Goal: Communication & Community: Ask a question

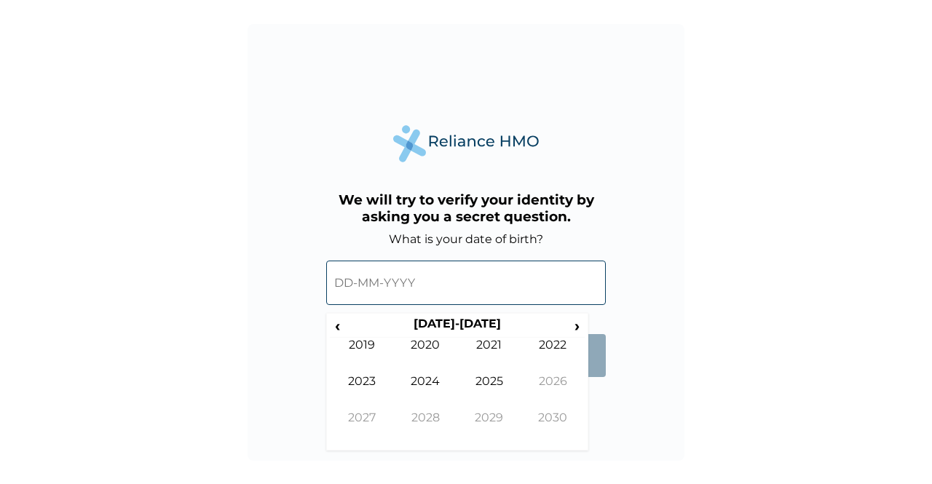
click at [392, 287] on input "text" at bounding box center [466, 283] width 280 height 44
click at [341, 325] on span "‹" at bounding box center [337, 326] width 15 height 18
click at [431, 352] on td "1990" at bounding box center [426, 356] width 64 height 36
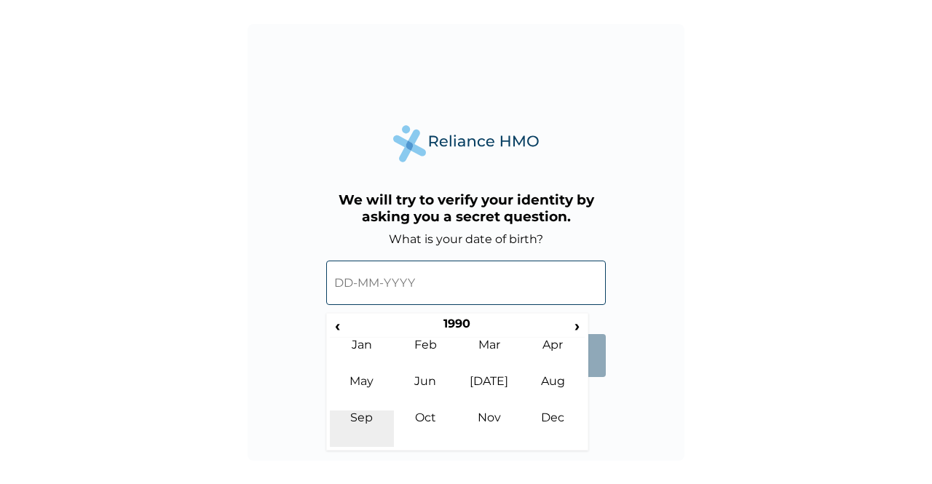
click at [366, 424] on td "Sep" at bounding box center [362, 429] width 64 height 36
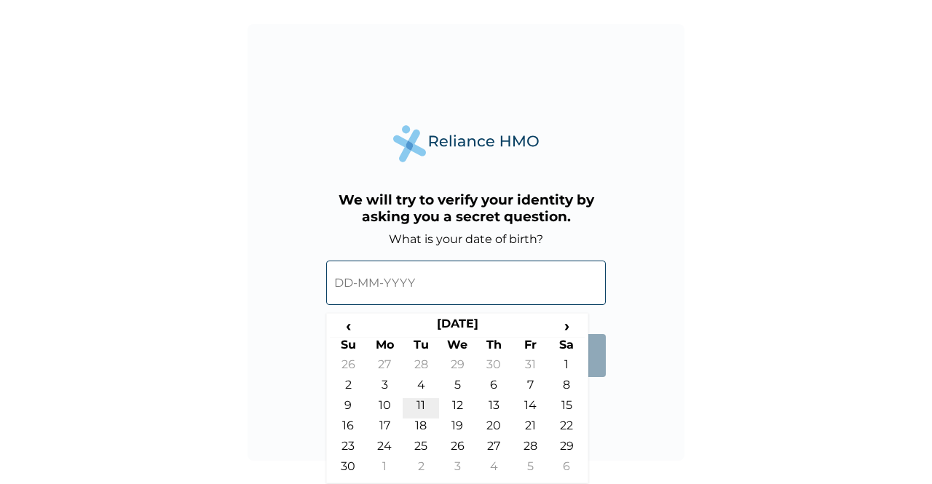
click at [427, 404] on td "11" at bounding box center [421, 408] width 36 height 20
type input "11-09-1990"
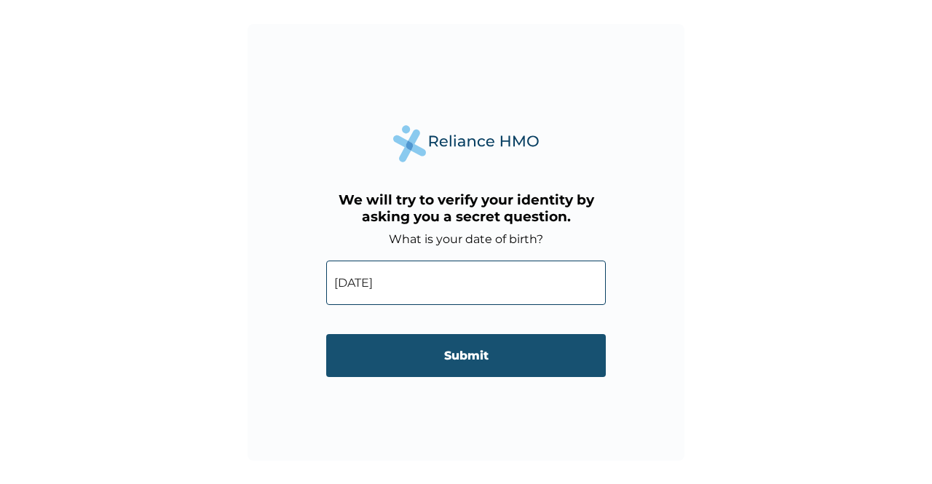
click at [464, 367] on input "Submit" at bounding box center [466, 355] width 280 height 43
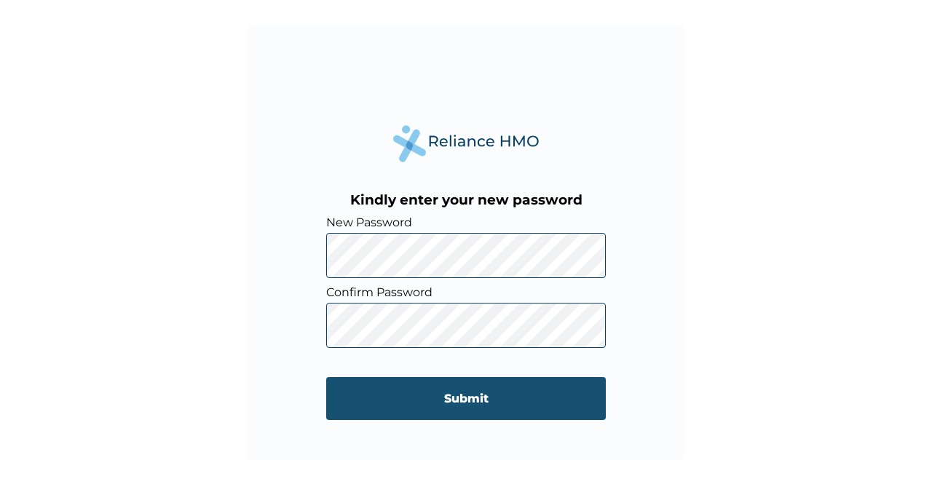
click at [477, 397] on input "Submit" at bounding box center [466, 398] width 280 height 43
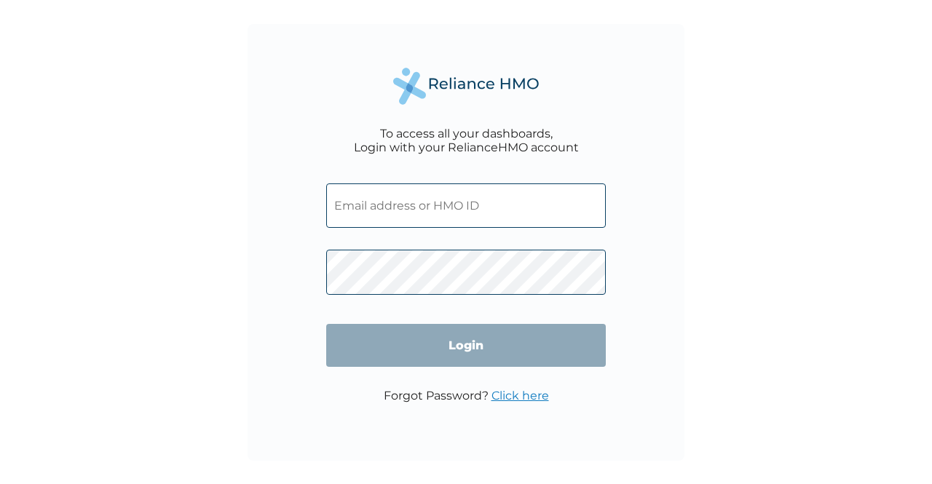
click at [478, 197] on input "text" at bounding box center [466, 205] width 280 height 44
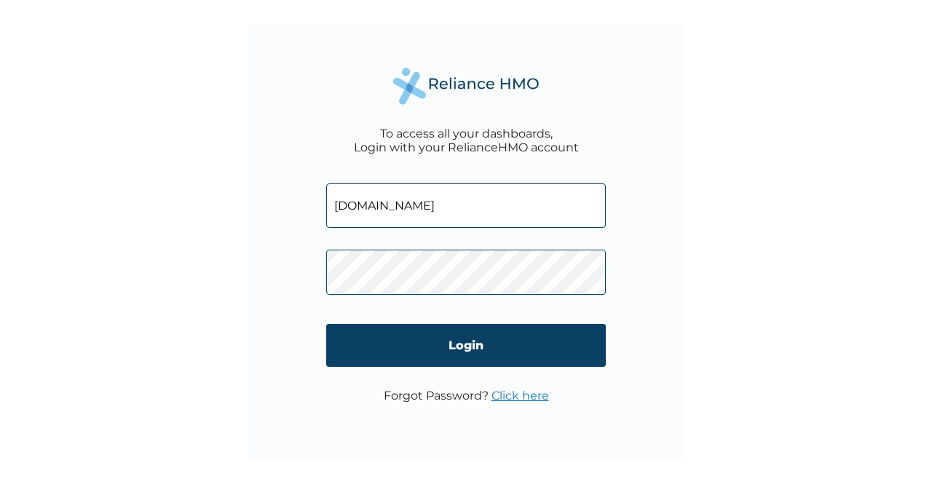
click at [452, 207] on input "[DOMAIN_NAME]" at bounding box center [466, 205] width 280 height 44
type input "[EMAIL_ADDRESS][DOMAIN_NAME]"
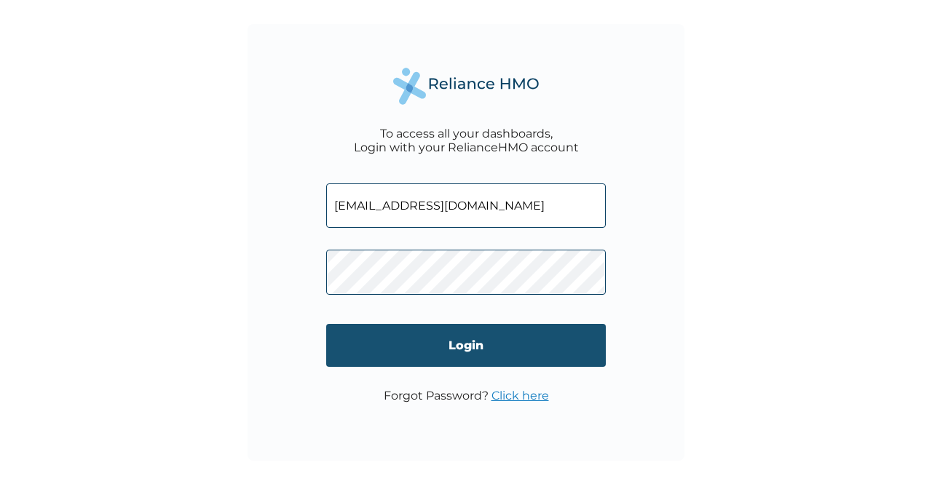
click at [381, 354] on input "Login" at bounding box center [466, 345] width 280 height 43
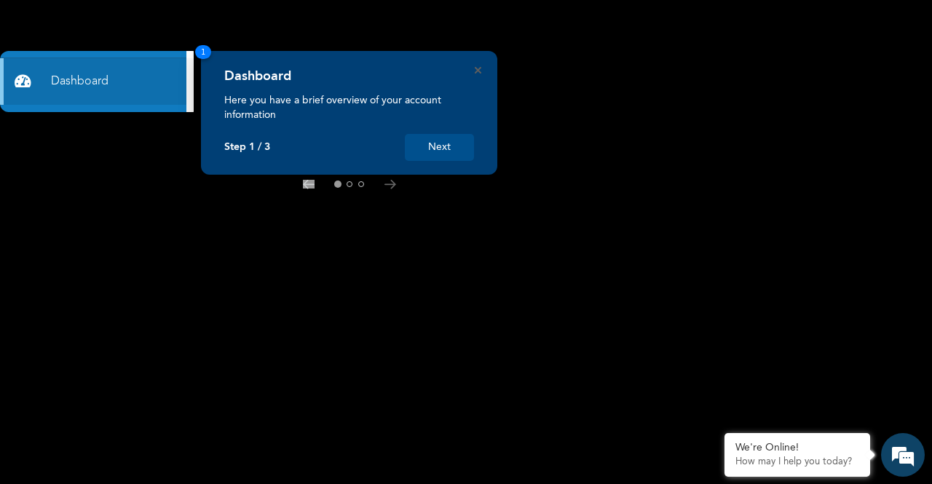
click at [455, 143] on button "Next" at bounding box center [439, 147] width 69 height 27
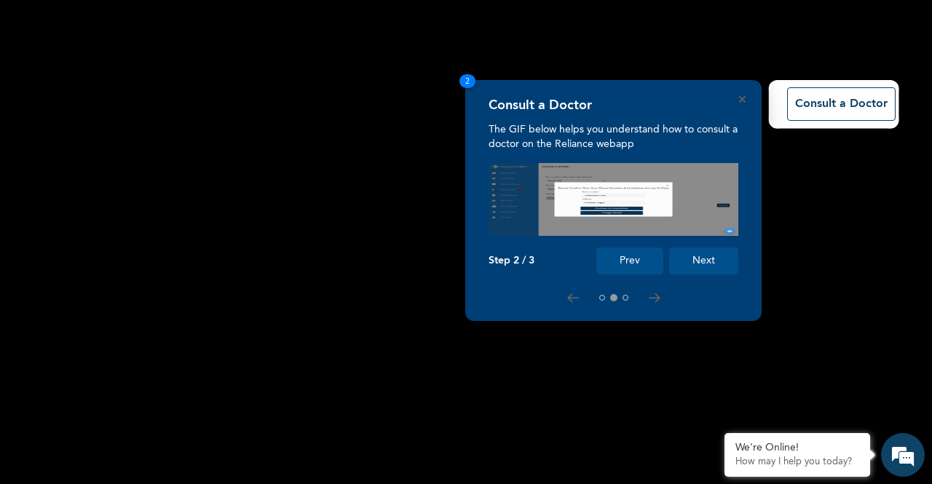
click at [707, 258] on button "Next" at bounding box center [703, 260] width 69 height 27
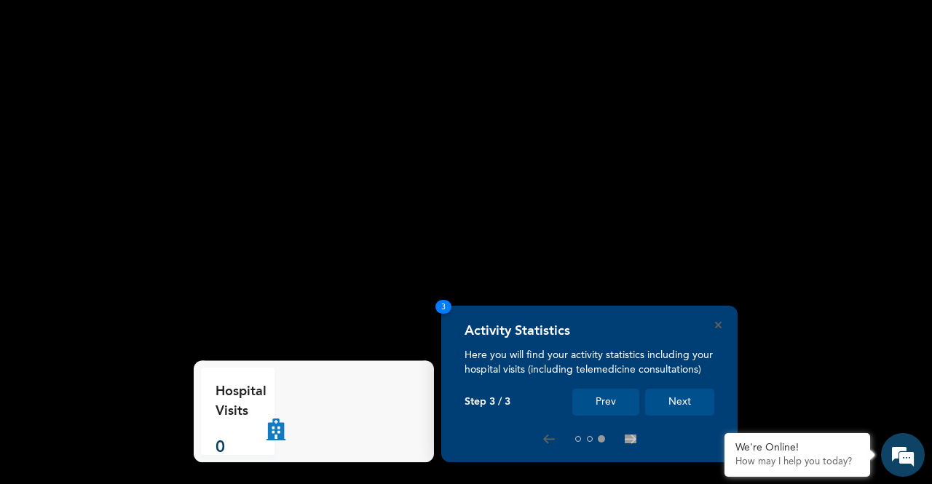
click at [678, 403] on button "Next" at bounding box center [679, 402] width 69 height 27
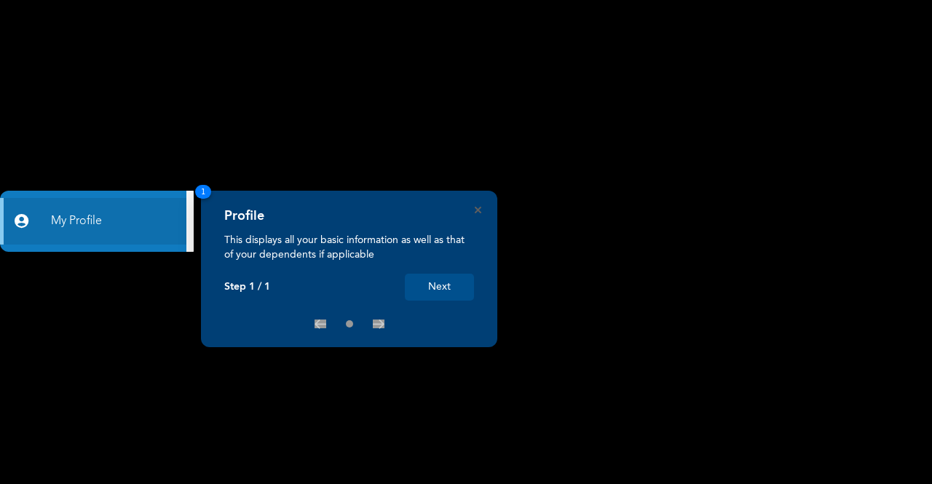
click at [431, 285] on button "Next" at bounding box center [439, 287] width 69 height 27
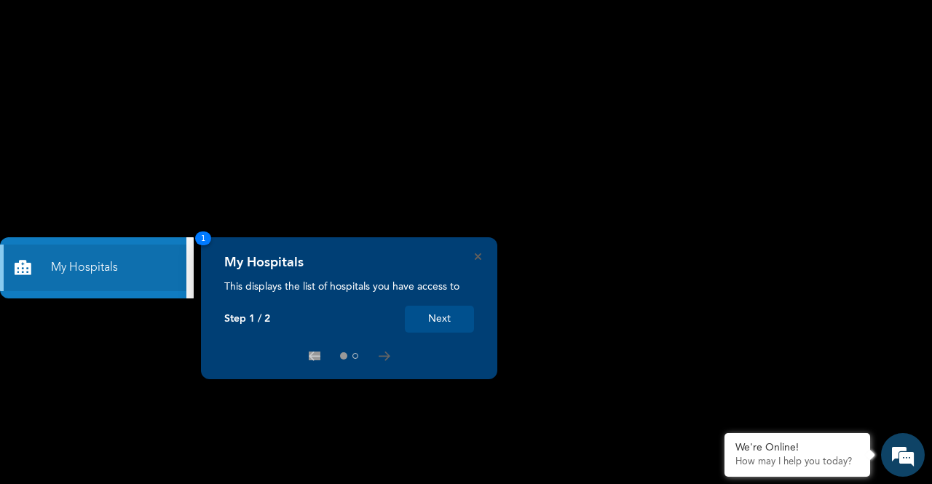
click at [428, 325] on button "Next" at bounding box center [439, 319] width 69 height 27
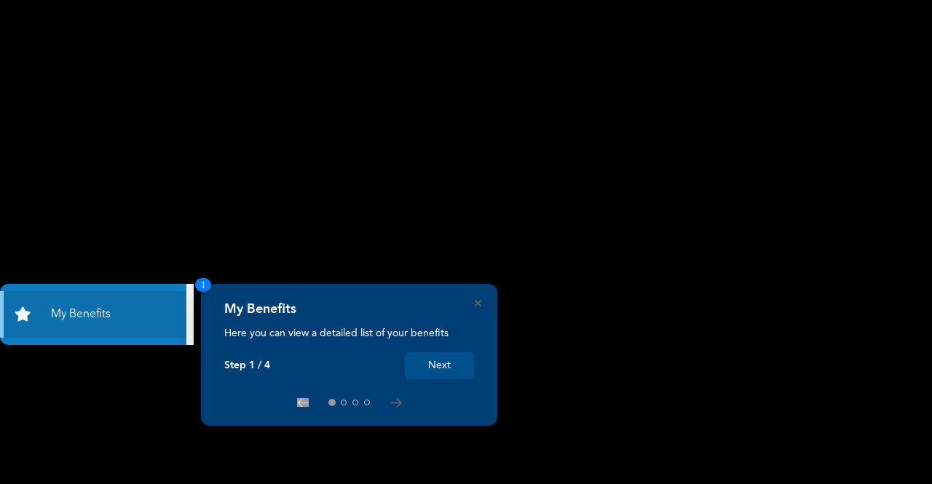
click at [440, 369] on button "Next" at bounding box center [439, 365] width 69 height 27
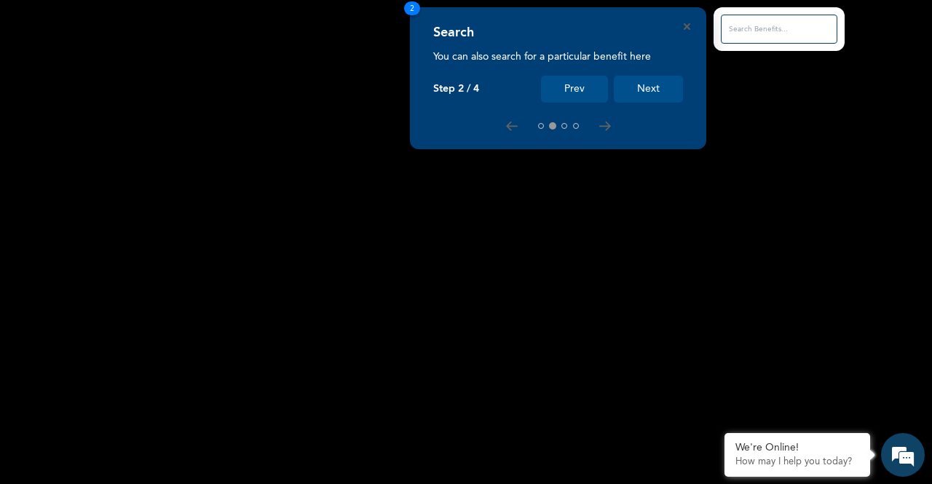
click at [636, 98] on button "Next" at bounding box center [648, 89] width 69 height 27
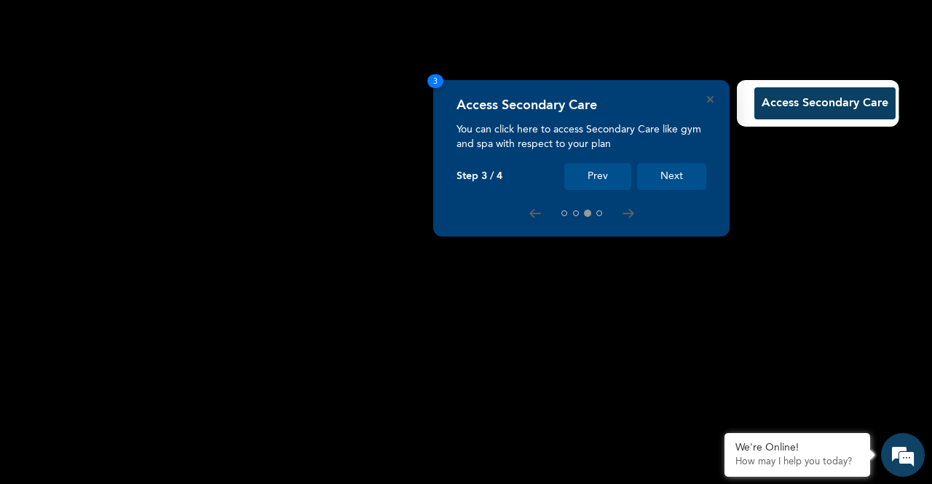
click at [668, 178] on button "Next" at bounding box center [671, 176] width 69 height 27
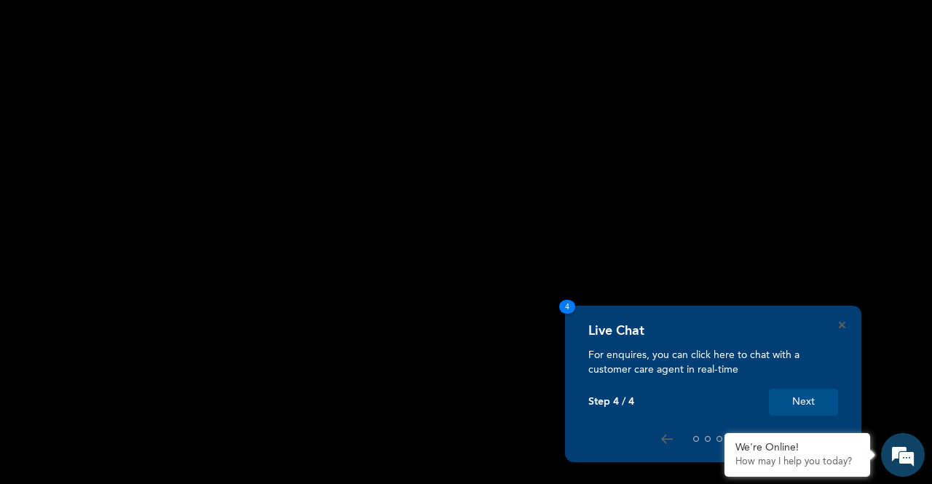
click at [795, 400] on button "Next" at bounding box center [803, 402] width 69 height 27
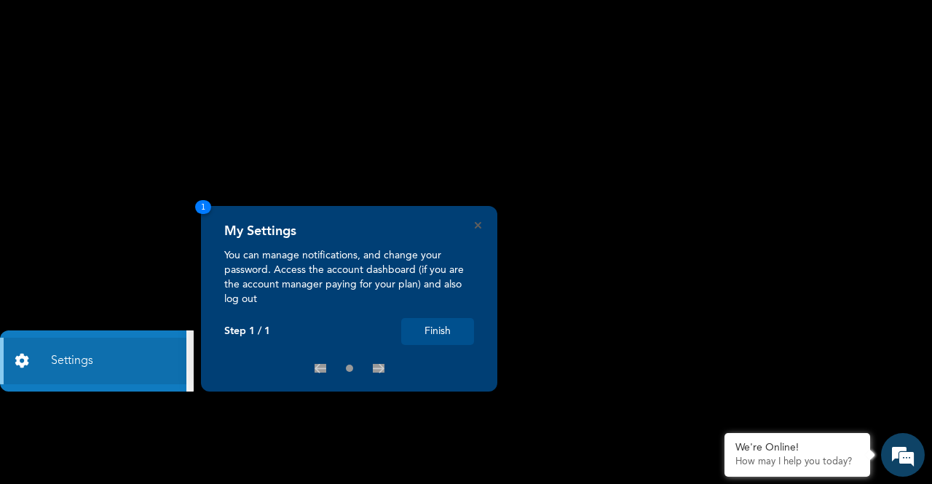
click at [439, 338] on button "Finish" at bounding box center [437, 331] width 73 height 27
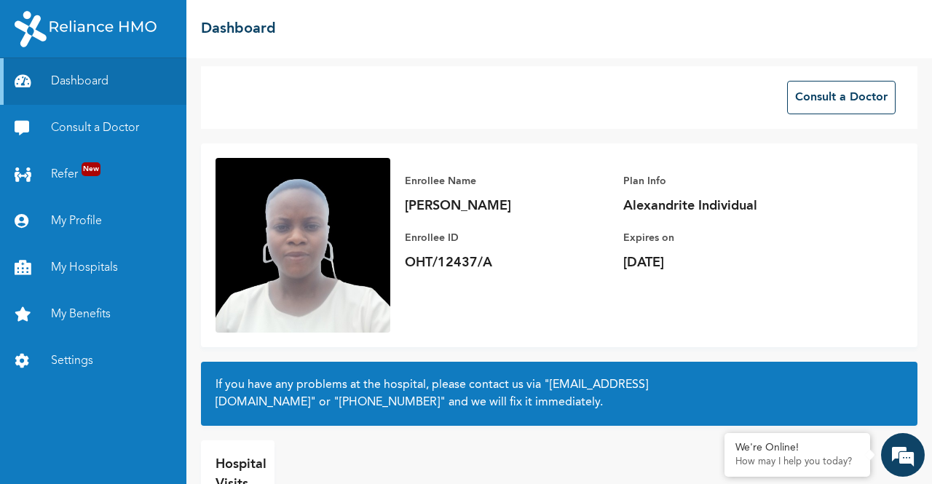
scroll to position [79, 0]
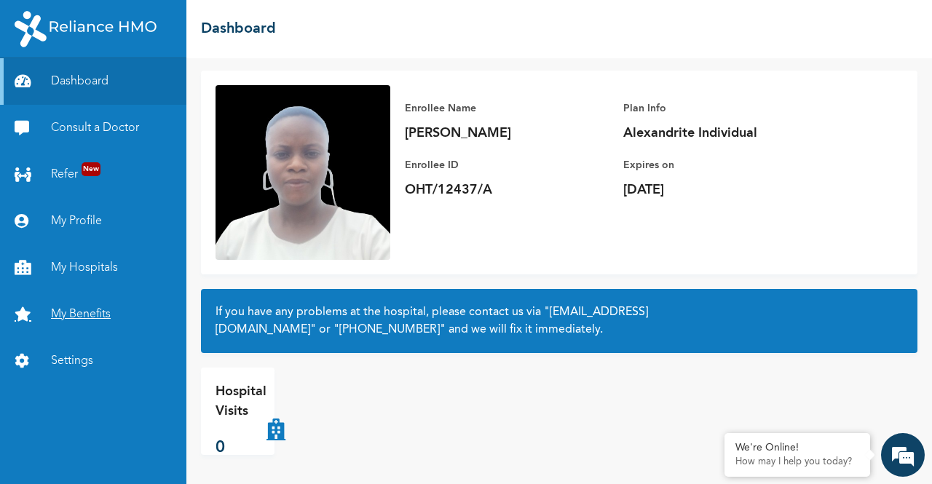
click at [87, 317] on link "My Benefits" at bounding box center [93, 314] width 186 height 47
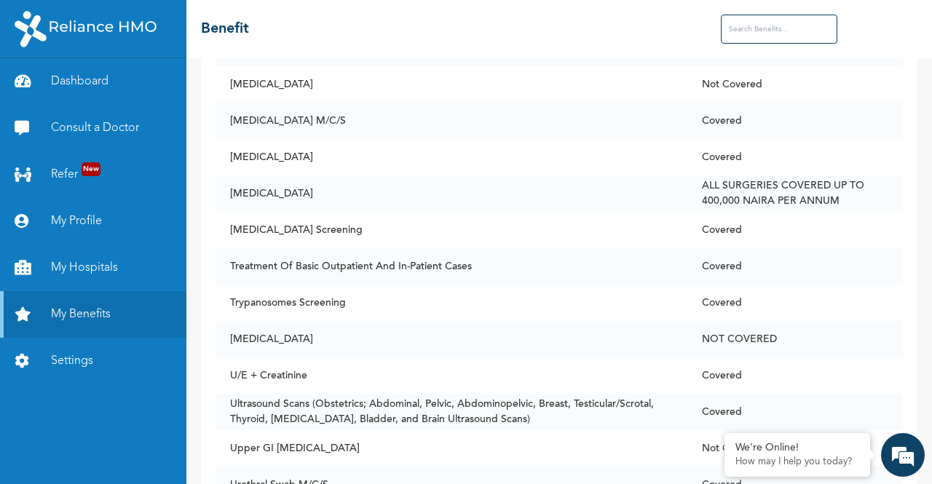
scroll to position [10507, 0]
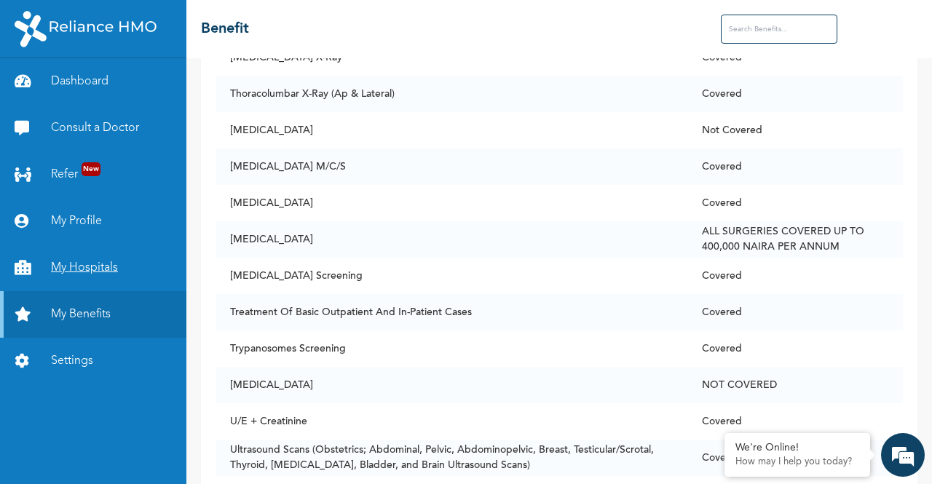
click at [84, 273] on link "My Hospitals" at bounding box center [93, 268] width 186 height 47
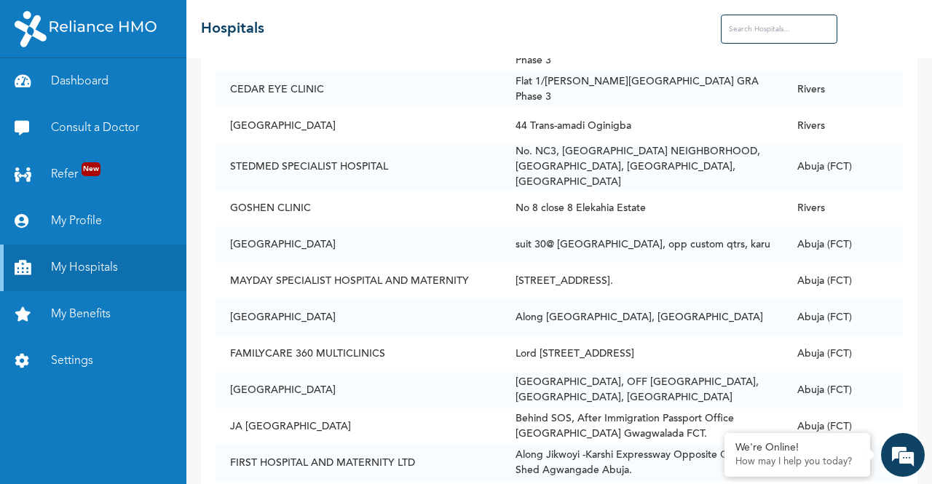
scroll to position [23440, 0]
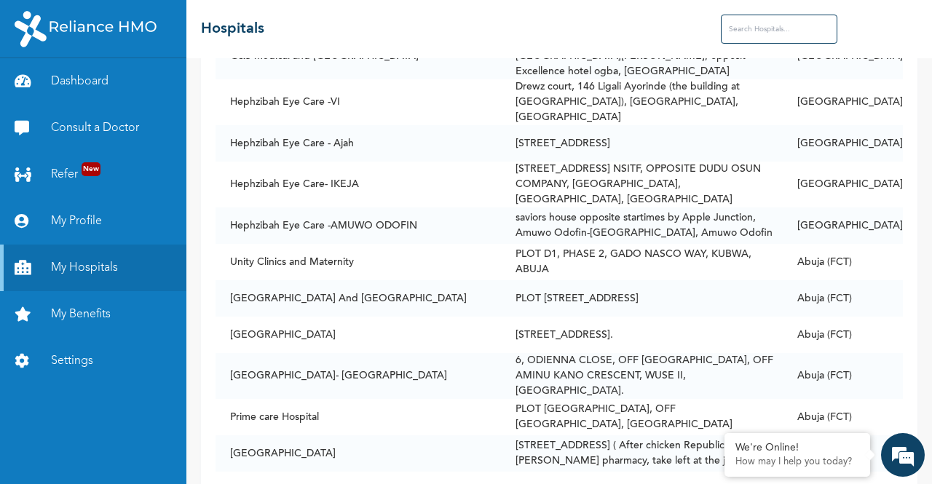
scroll to position [7902, 0]
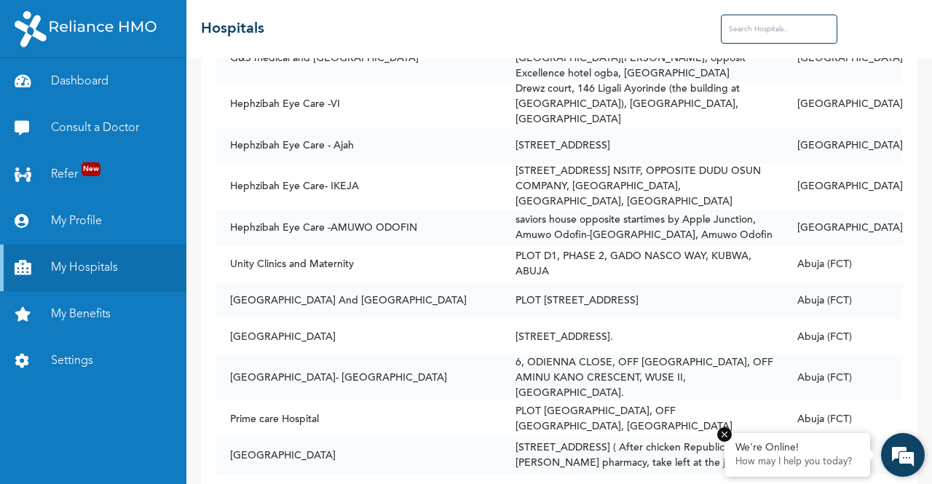
click at [770, 457] on p "How may I help you today?" at bounding box center [797, 462] width 124 height 12
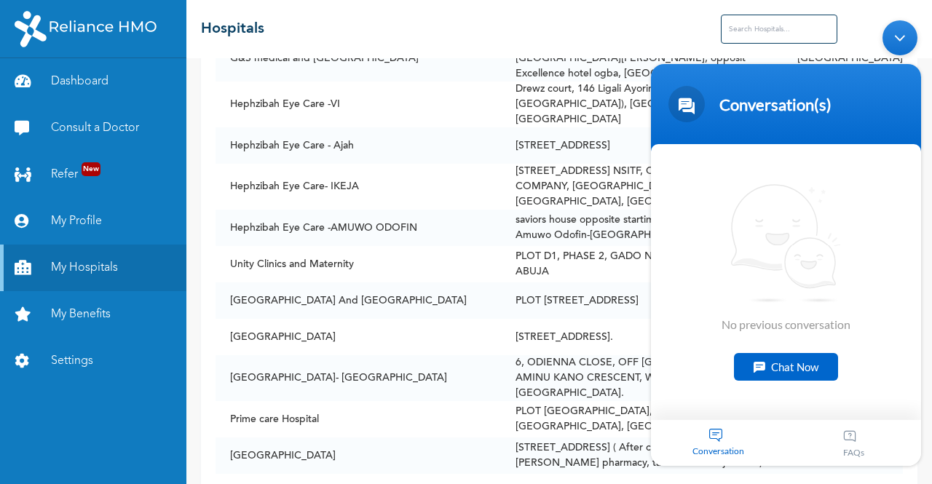
click at [789, 372] on div "Chat Now" at bounding box center [786, 367] width 104 height 28
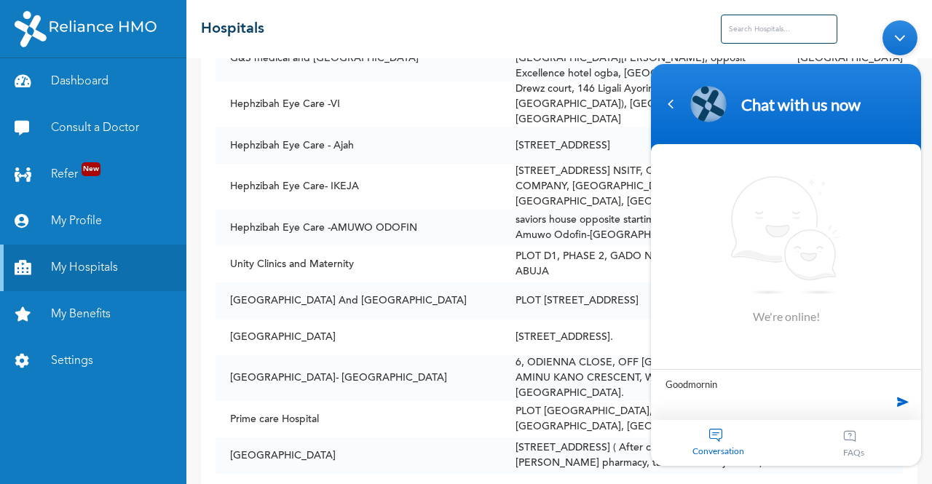
type textarea "Goodmorning"
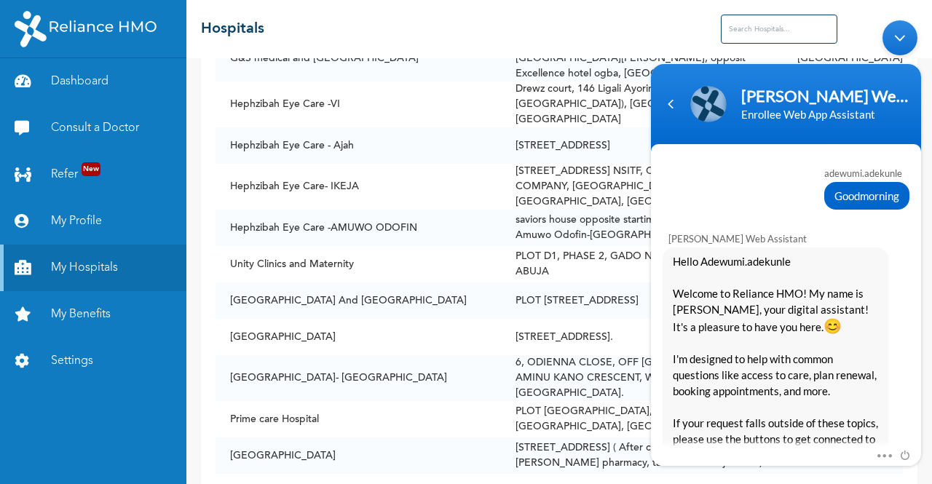
scroll to position [338, 0]
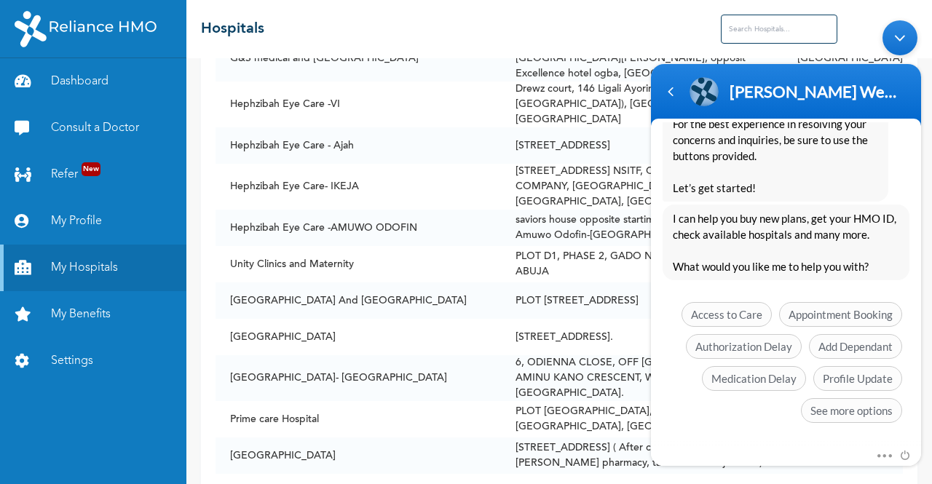
click at [753, 447] on div "Mute Send email" at bounding box center [786, 456] width 270 height 19
click at [814, 405] on span "See more options" at bounding box center [851, 410] width 101 height 25
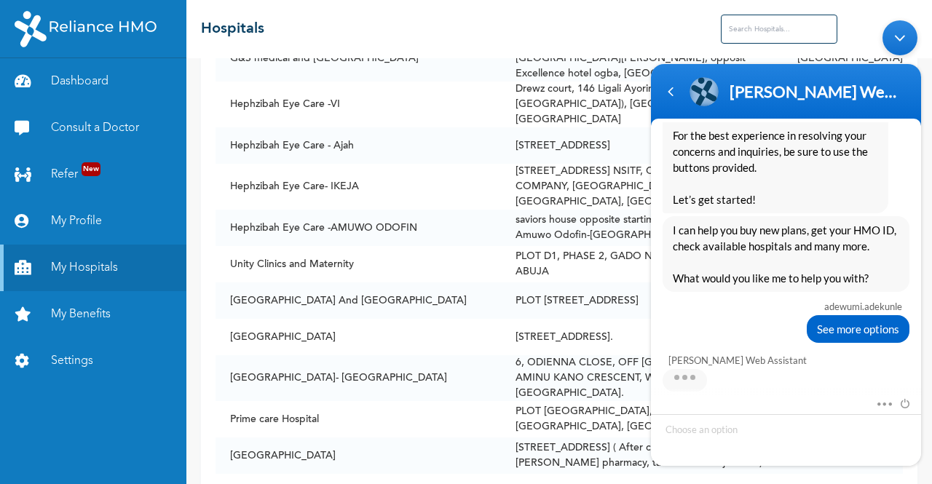
scroll to position [444, 0]
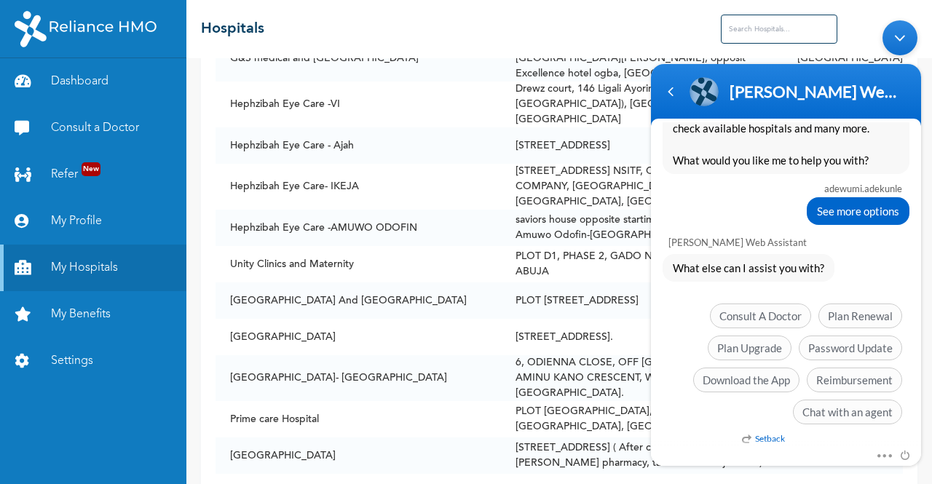
click at [710, 431] on div "adewumi.adekunle Goodmorning [PERSON_NAME] Enrollee Web Assistant Hello Adewumi…" at bounding box center [786, 284] width 270 height 325
click at [823, 403] on span "Chat with an agent" at bounding box center [847, 412] width 109 height 25
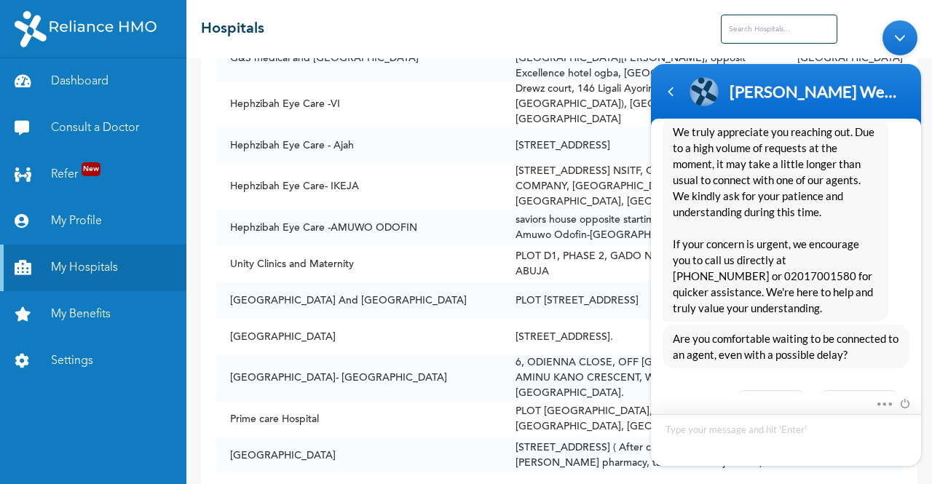
scroll to position [731, 0]
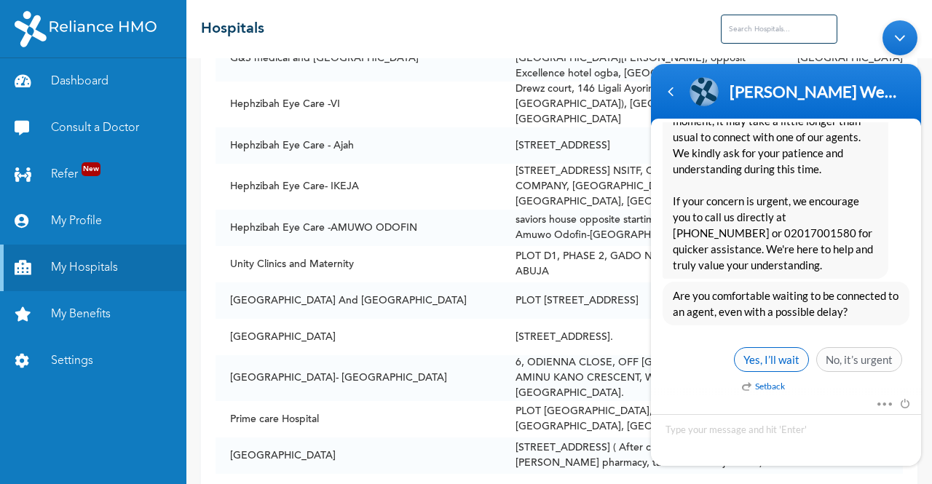
click at [785, 355] on span "Yes, I’ll wait" at bounding box center [771, 359] width 75 height 25
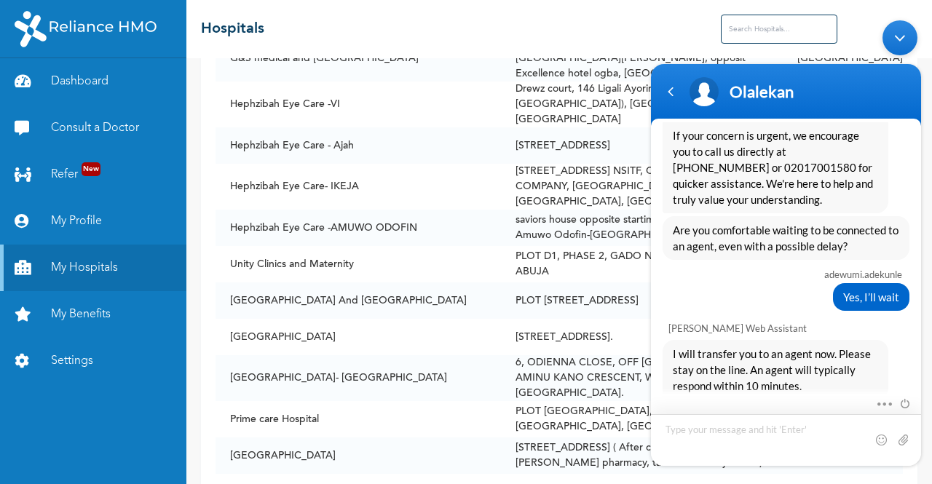
scroll to position [911, 0]
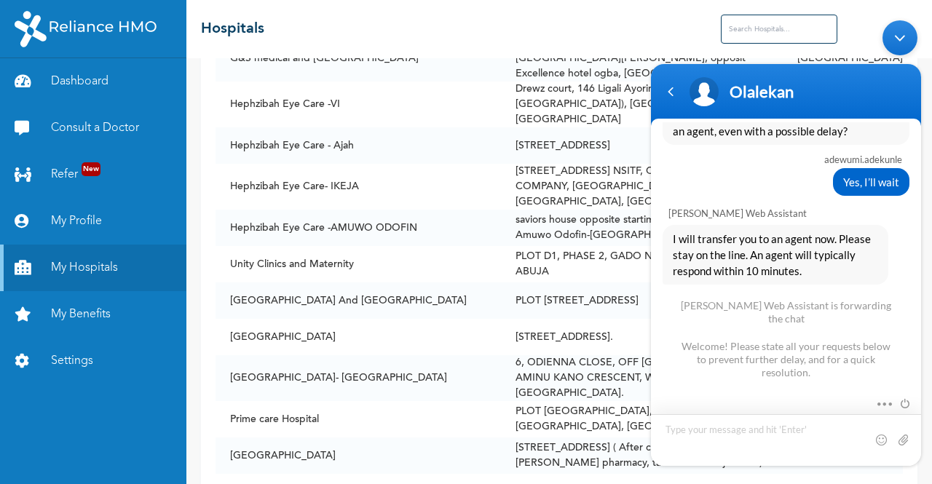
click at [724, 435] on textarea "Type your message and hit 'Enter'" at bounding box center [786, 440] width 270 height 52
type textarea "hello"
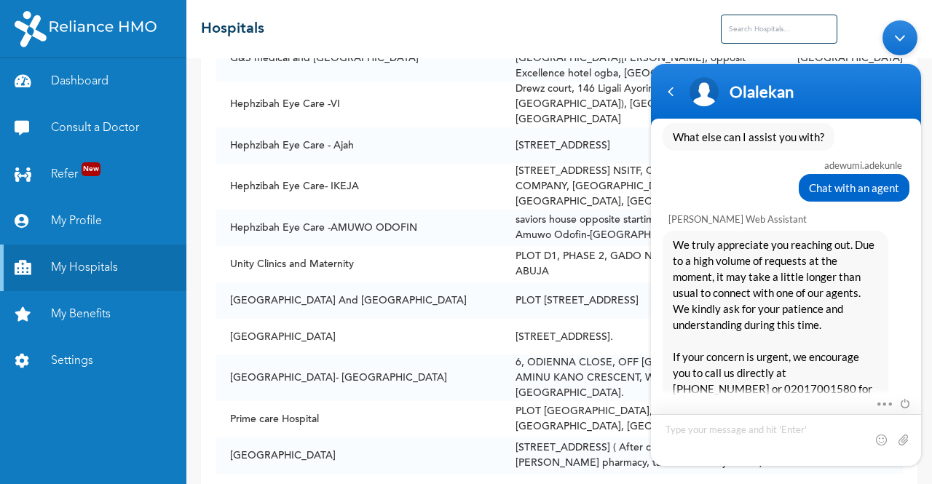
scroll to position [962, 0]
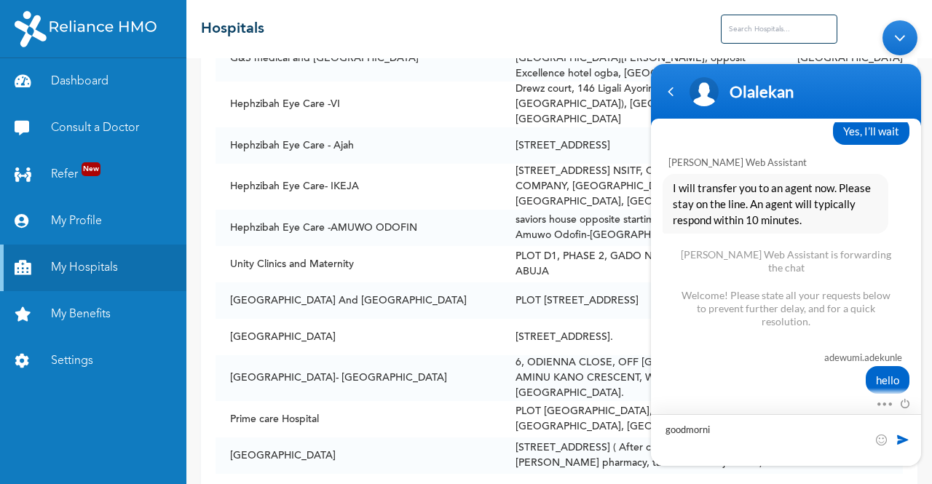
type textarea "goodmornig"
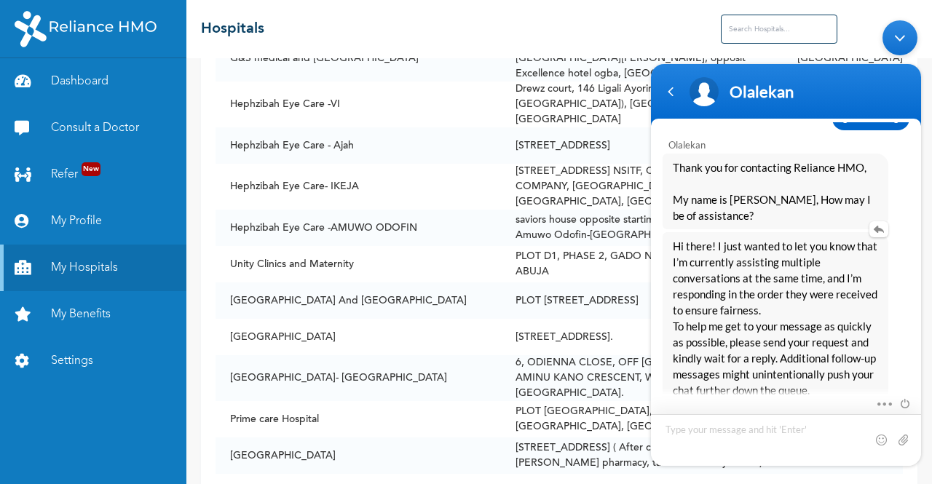
scroll to position [1298, 0]
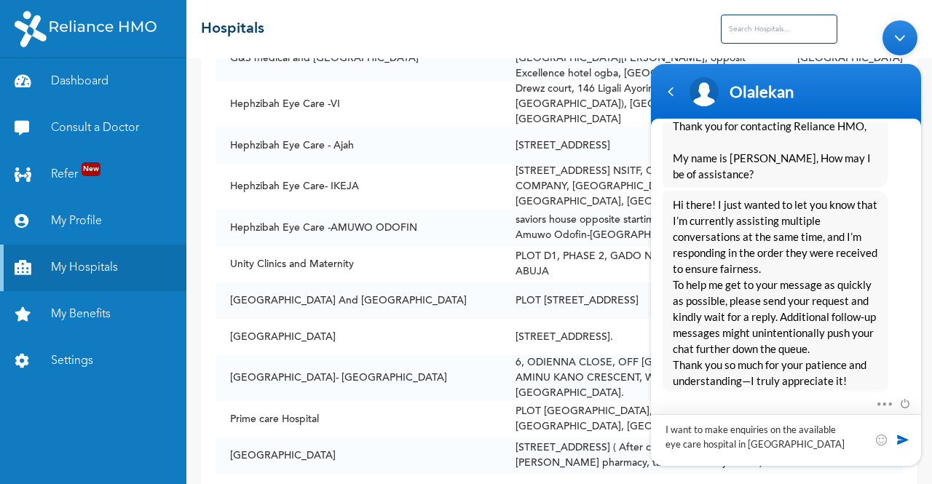
type textarea "I want to make enquiries on the available eye care hospital in [GEOGRAPHIC_DATA]"
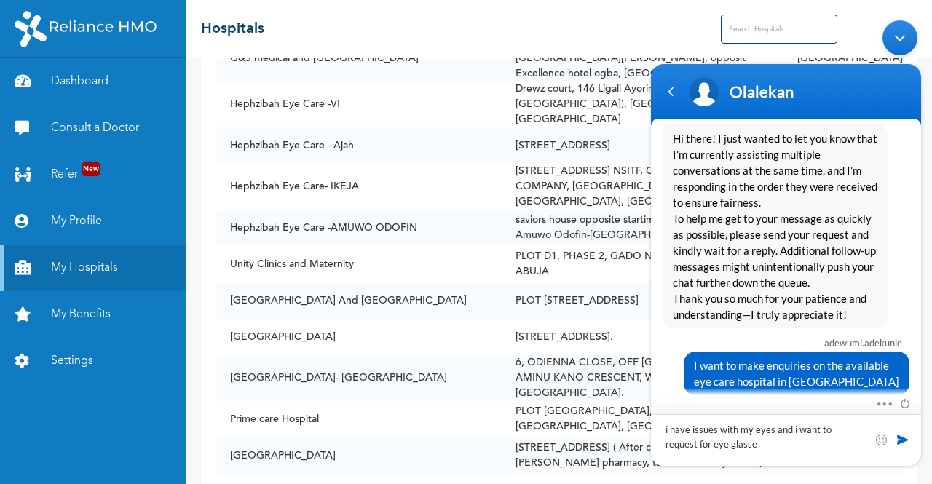
type textarea "i have issues with my eyes and i want to request for eye glasses"
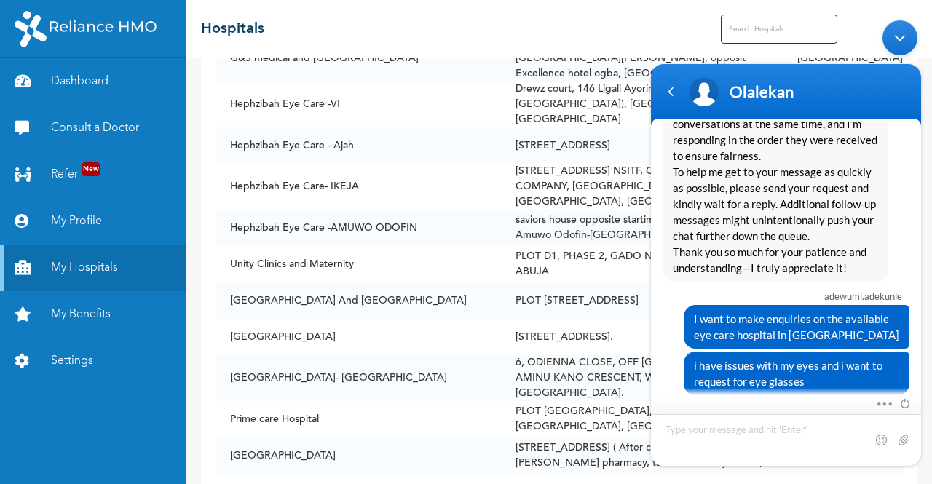
scroll to position [1462, 0]
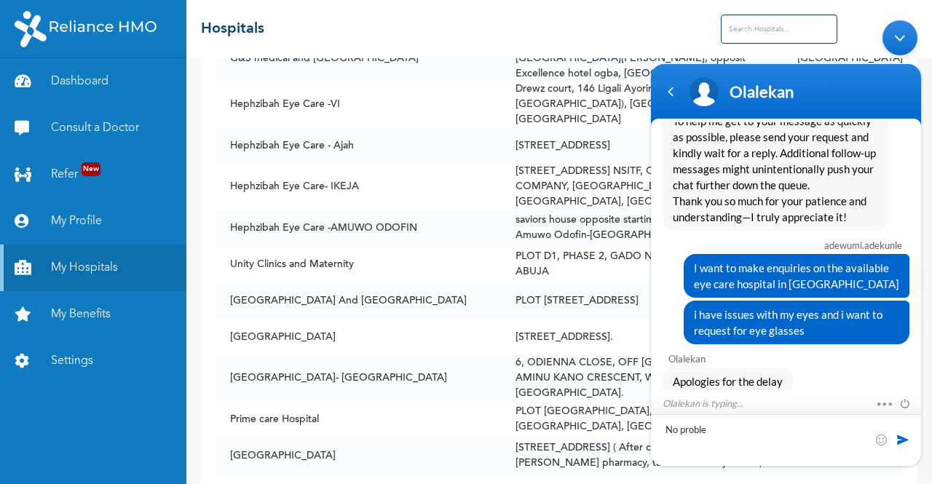
type textarea "No problem"
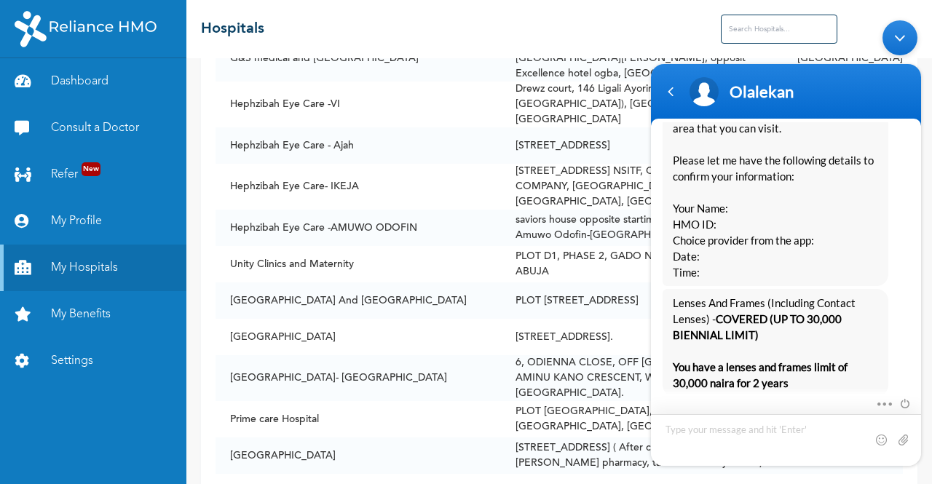
scroll to position [1929, 0]
type textarea "what date and time should i send"
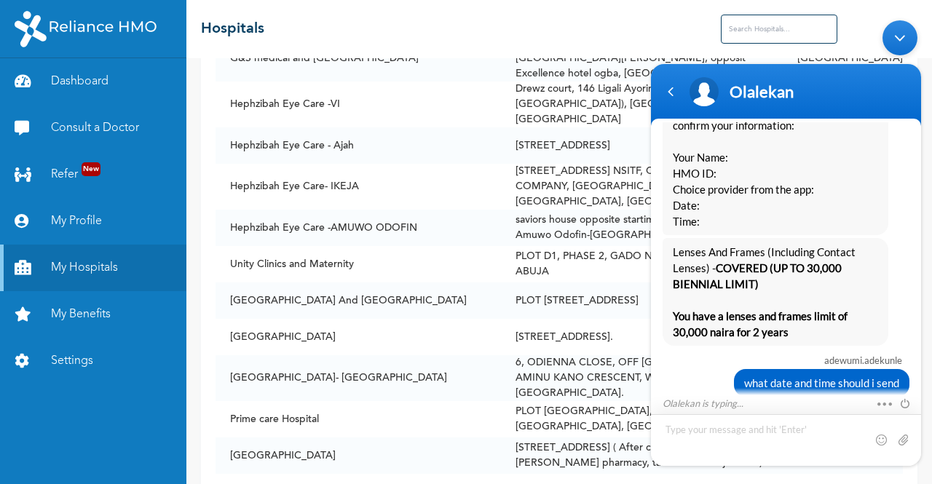
scroll to position [2062, 0]
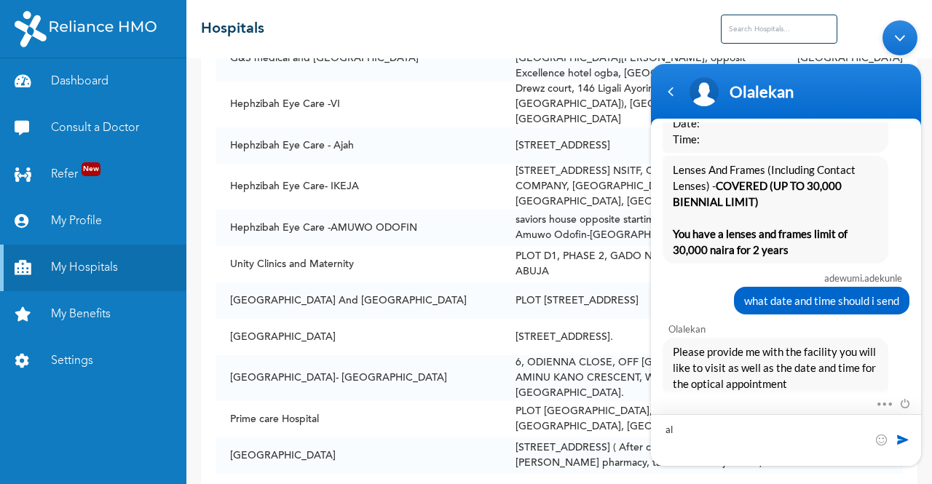
type textarea "a"
type textarea "will i get in touch with the hospital first for appointment date?"
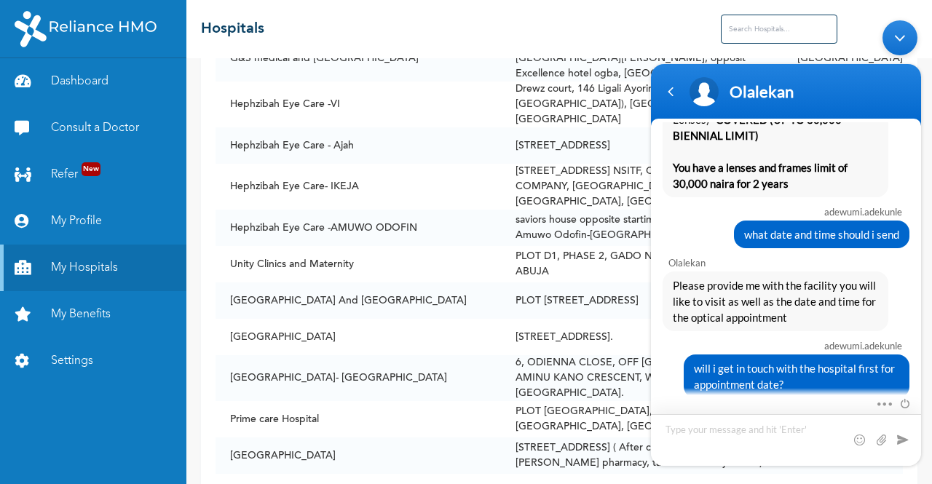
scroll to position [2227, 0]
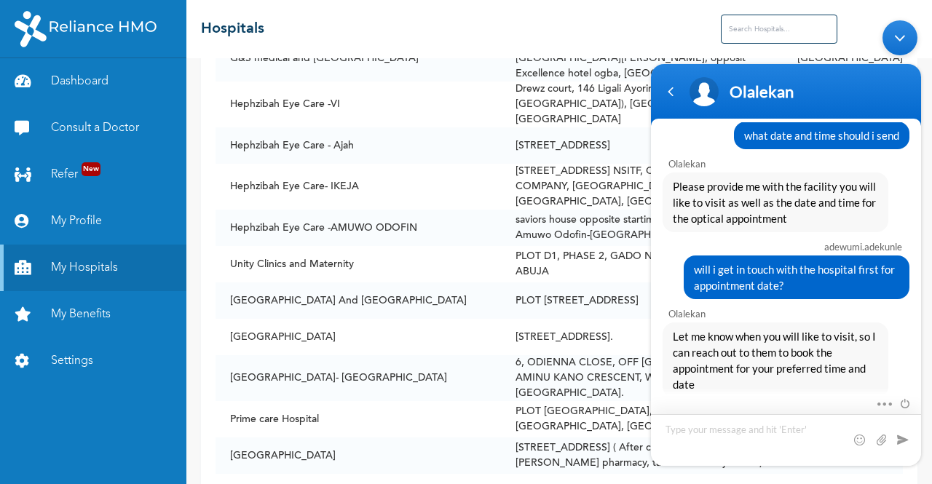
click at [690, 422] on textarea "Type your message and hit 'Enter'" at bounding box center [786, 440] width 270 height 52
type textarea "okay"
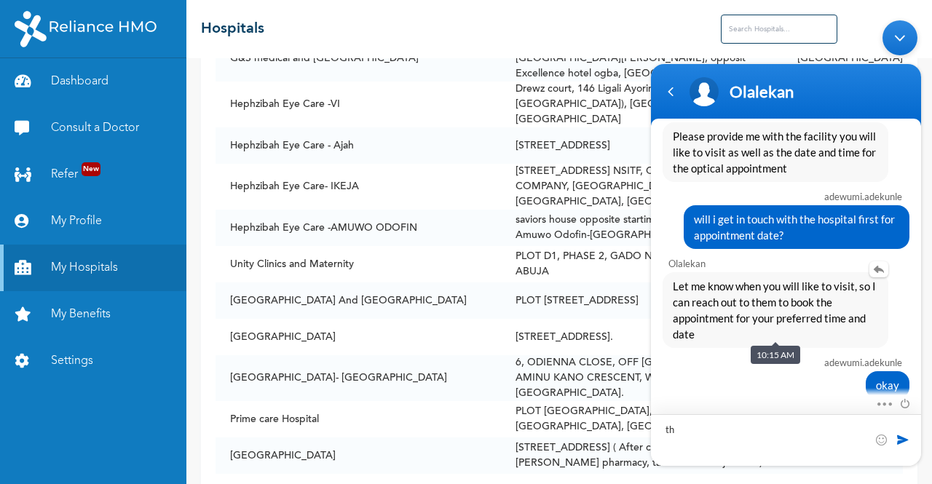
type textarea "t"
type textarea "i couldnt find reliance hmo app on play store"
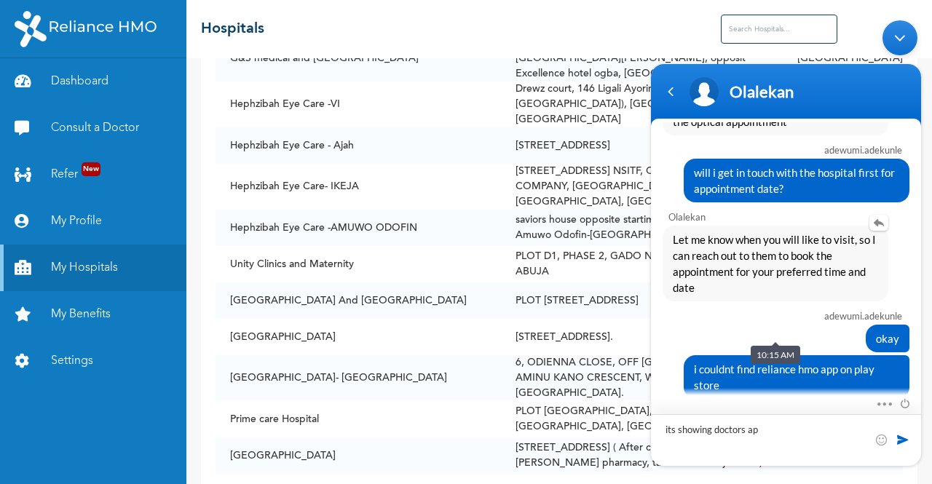
type textarea "its showing doctors app"
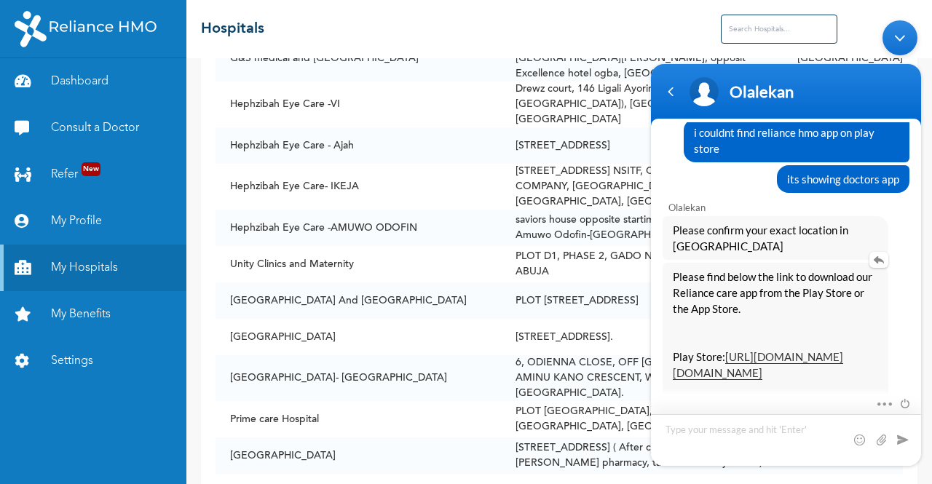
scroll to position [2804, 0]
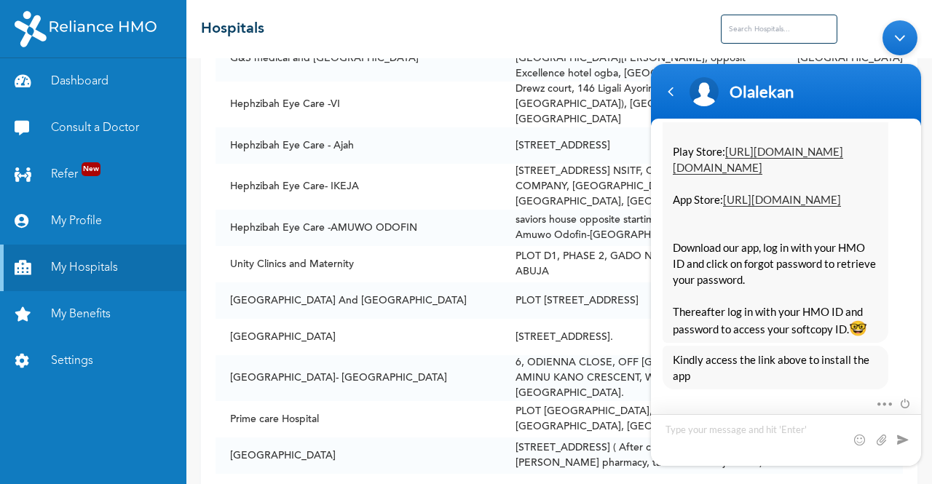
type textarea "m"
type textarea ","
type textarea "My location is Ejioku along [GEOGRAPHIC_DATA]"
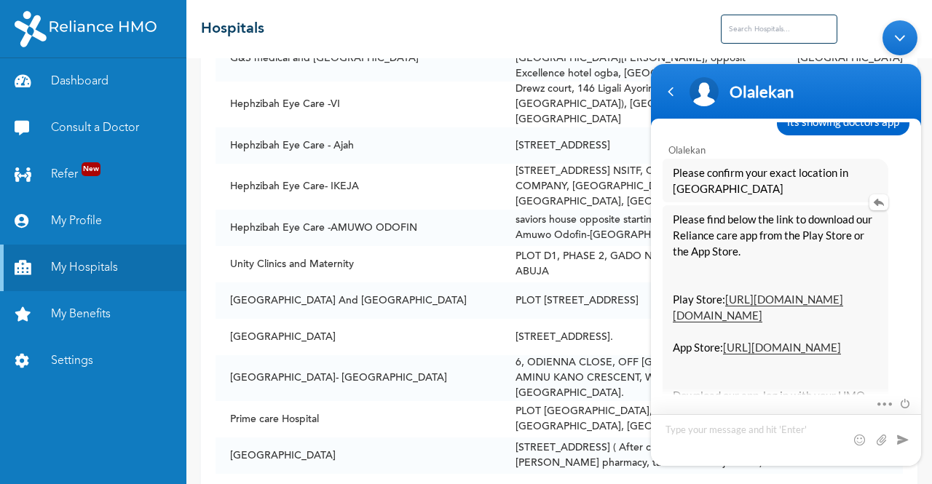
scroll to position [2618, 0]
drag, startPoint x: 670, startPoint y: 299, endPoint x: 827, endPoint y: 318, distance: 158.4
click at [827, 318] on div "Please find below the link to download our Reliance care app from the Play Stor…" at bounding box center [775, 348] width 226 height 285
copy link "[URL][DOMAIN_NAME][DOMAIN_NAME]"
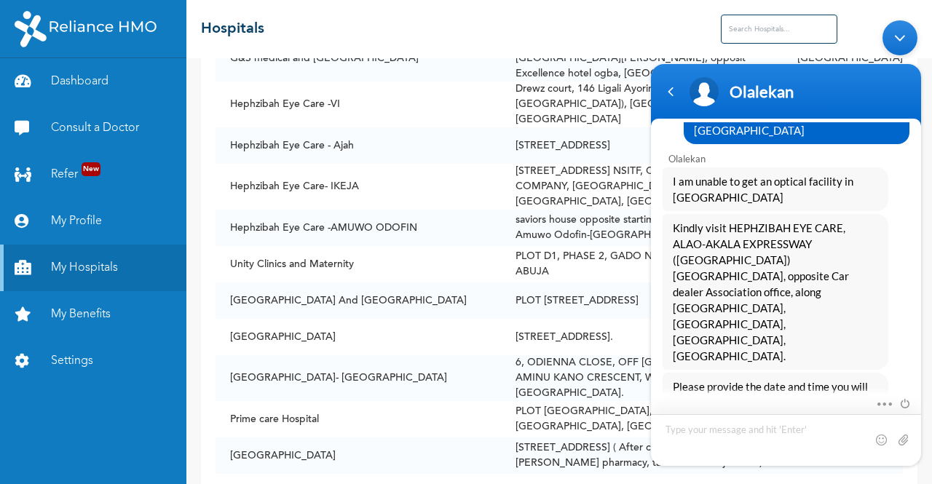
click at [729, 435] on textarea "Type your message and hit 'Enter'" at bounding box center [786, 440] width 270 height 52
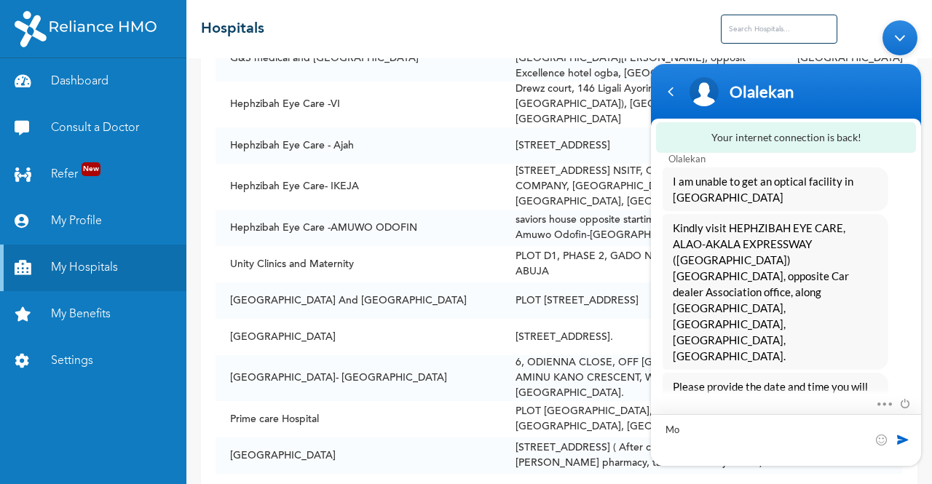
type textarea "M"
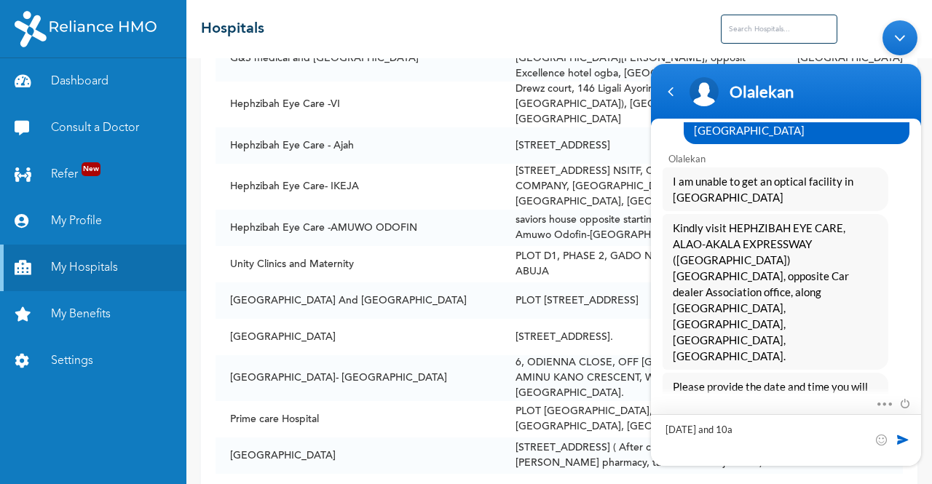
type textarea "[DATE] and 10am"
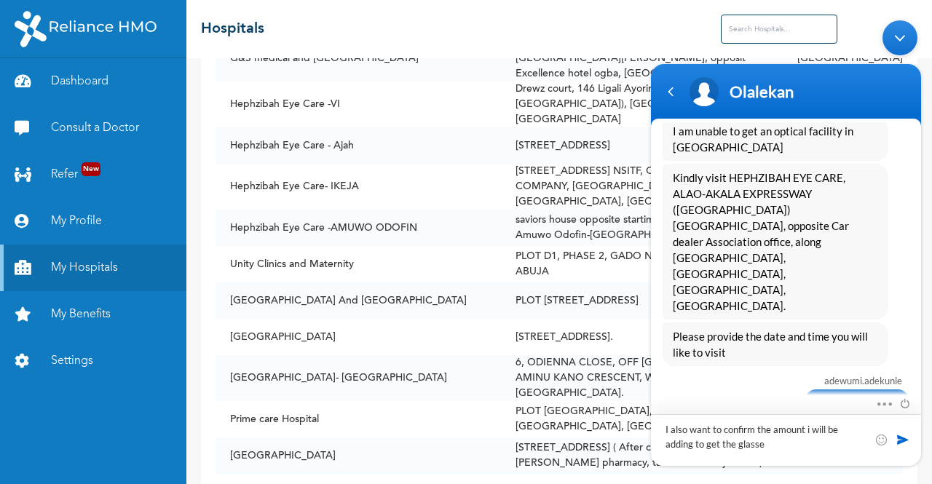
type textarea "I also want to confirm the amount i will be adding to get the glasses"
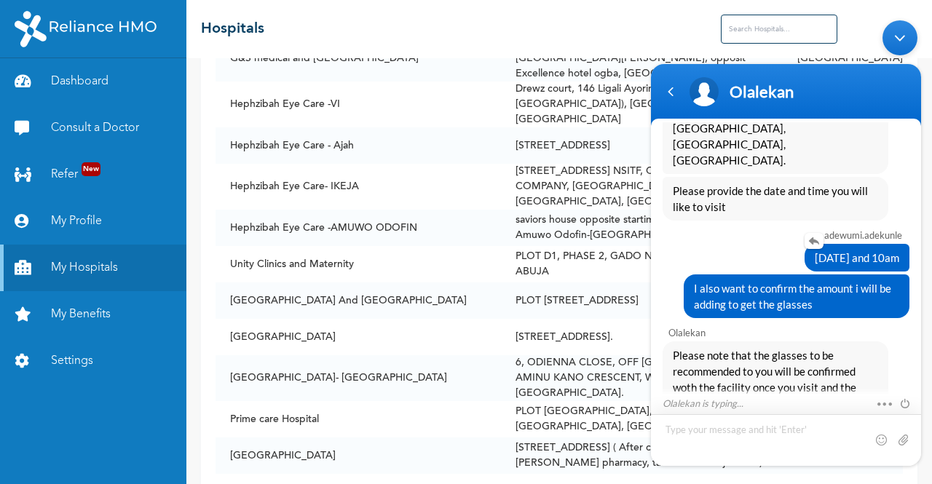
scroll to position [3353, 0]
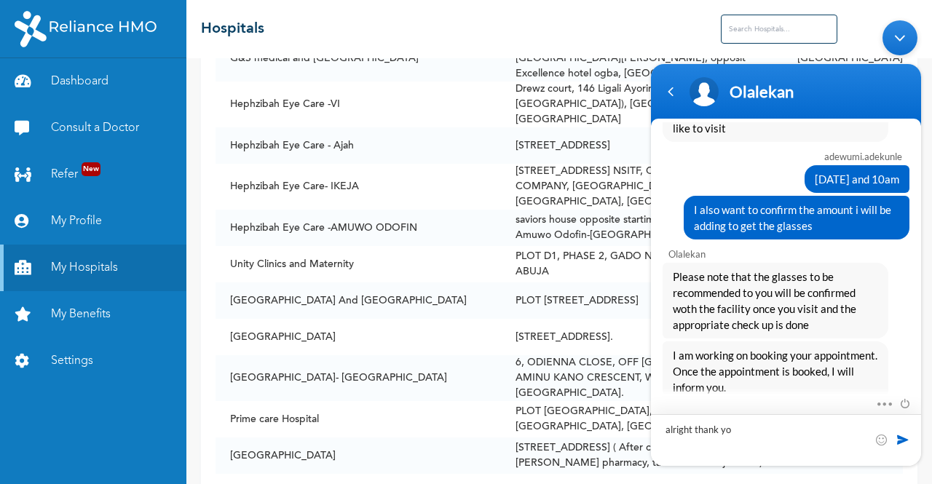
type textarea "alright thank you"
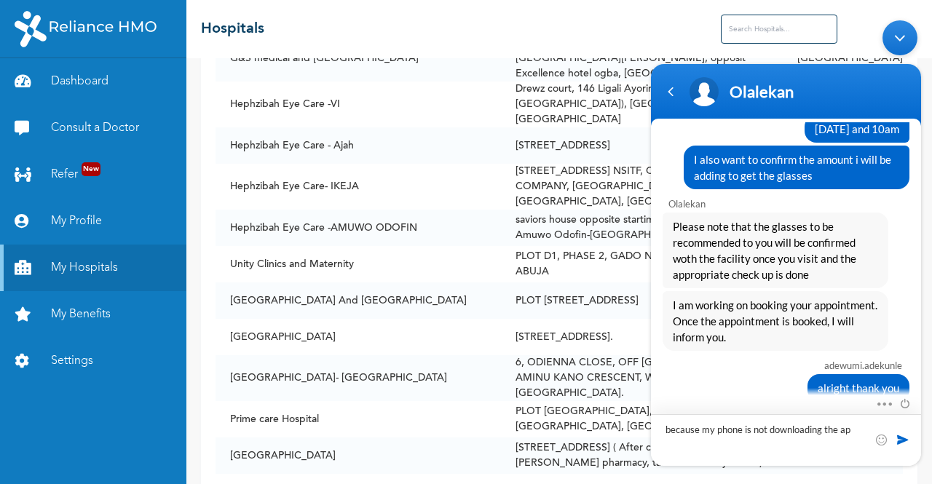
type textarea "because my phone is not downloading the app"
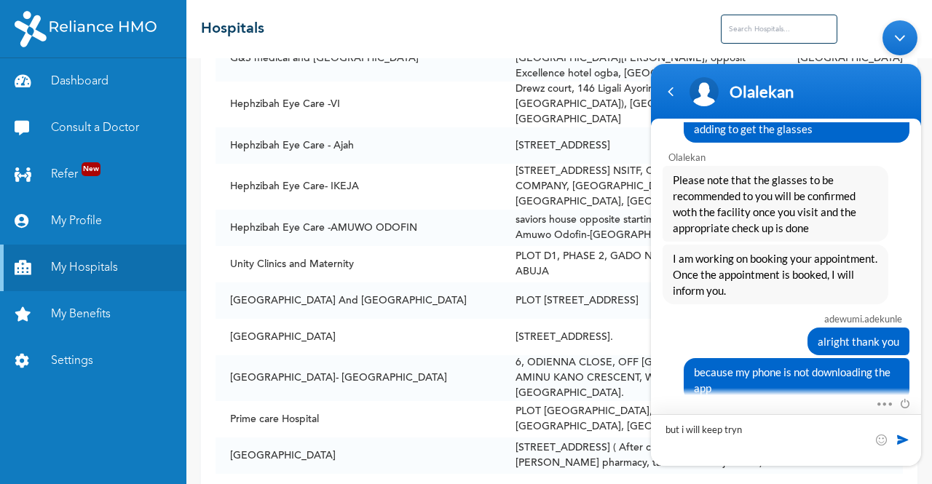
type textarea "but i will keep trynh"
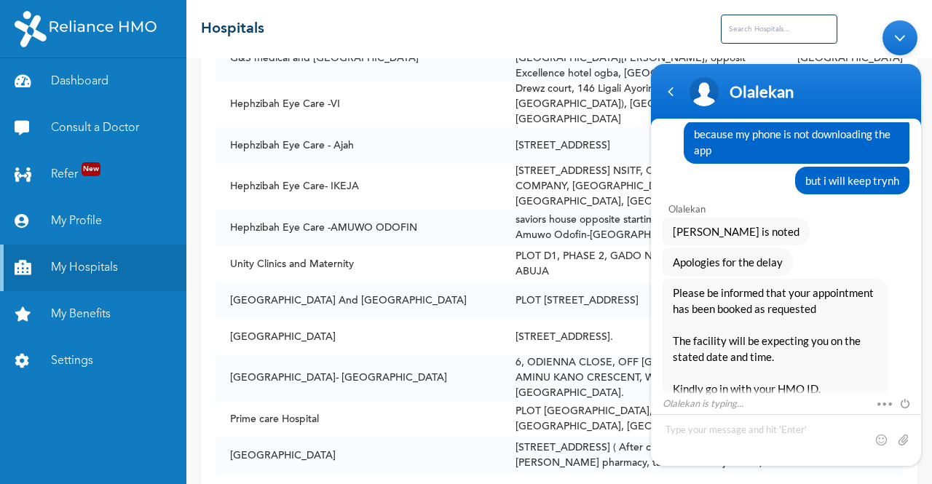
scroll to position [3734, 0]
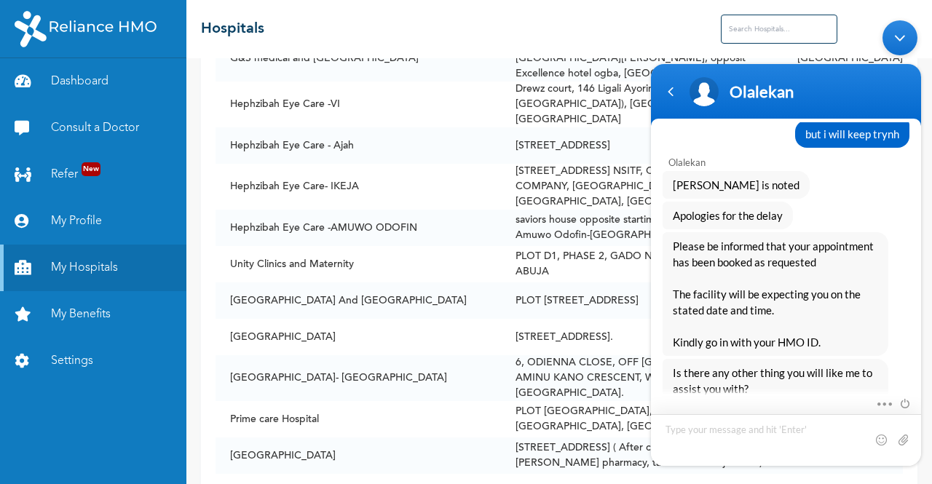
click at [722, 436] on textarea "Type your message and hit 'Enter'" at bounding box center [786, 440] width 270 height 52
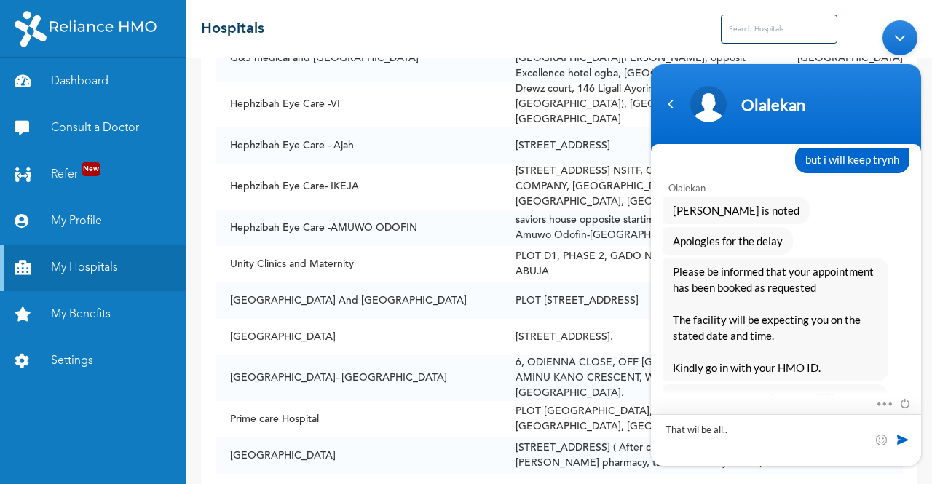
type textarea "That wil be all..."
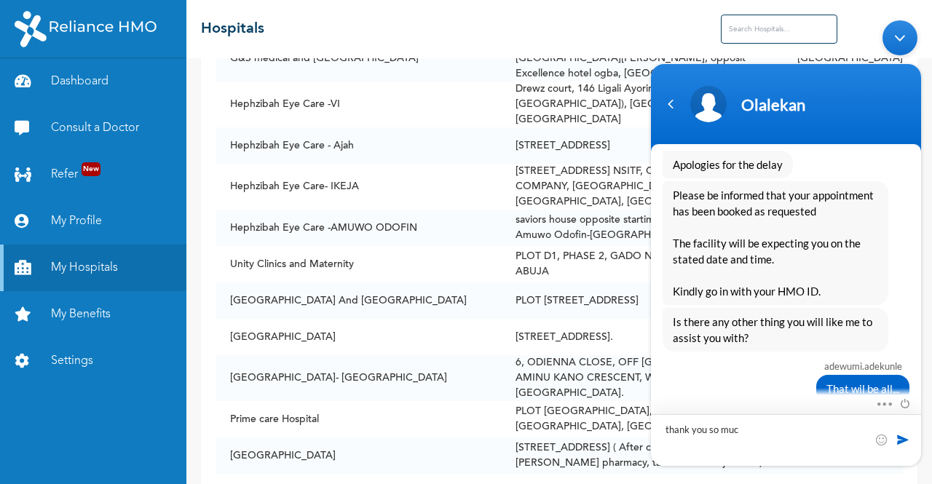
type textarea "thank you so much"
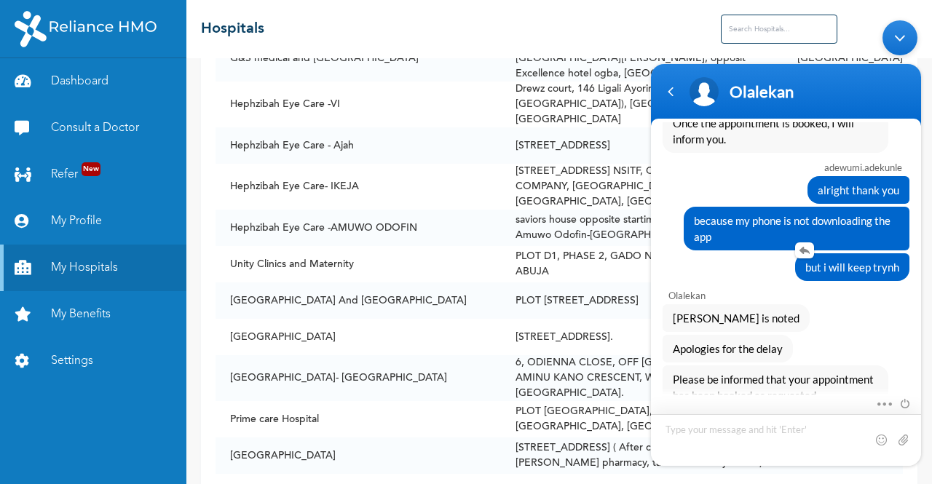
scroll to position [3816, 0]
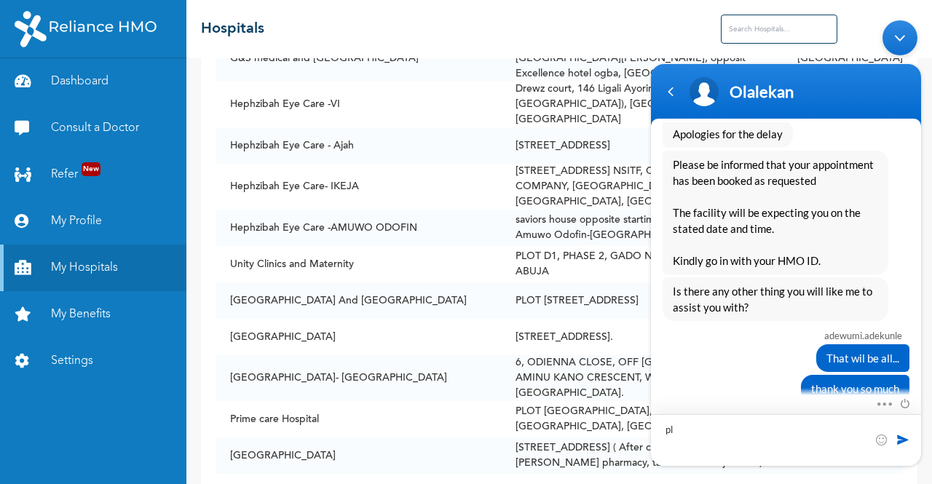
type textarea "p"
type textarea "enrollee id is my hm id right?"
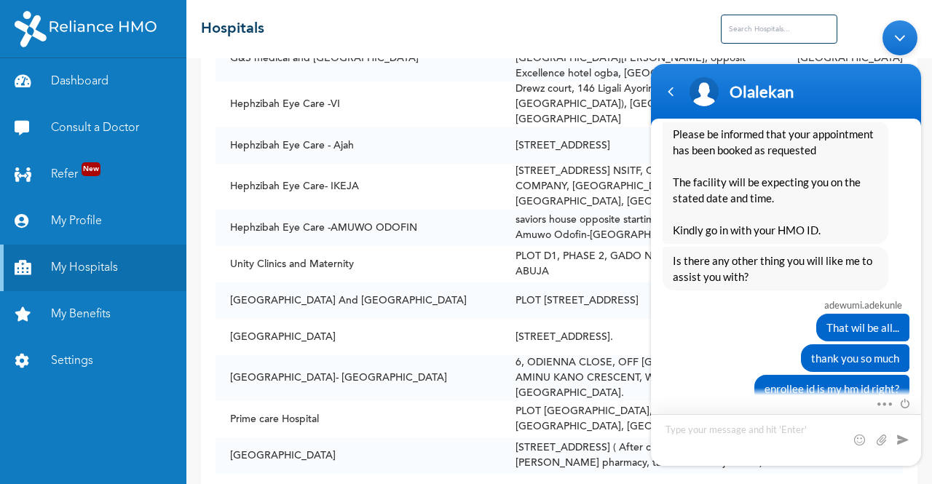
scroll to position [3897, 0]
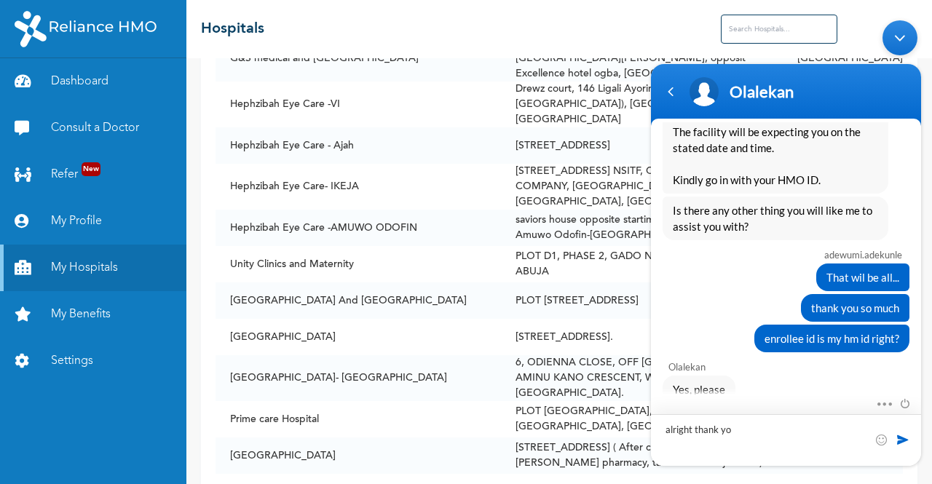
type textarea "alright thank you"
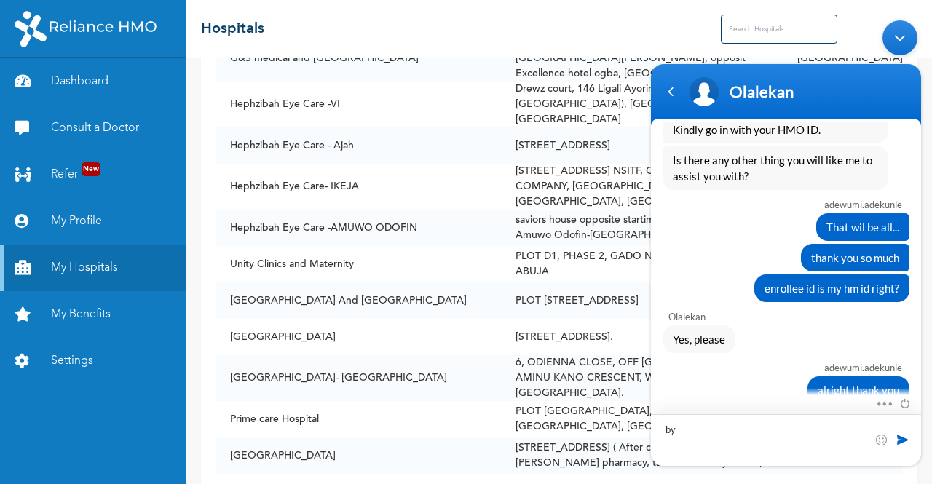
type textarea "bye"
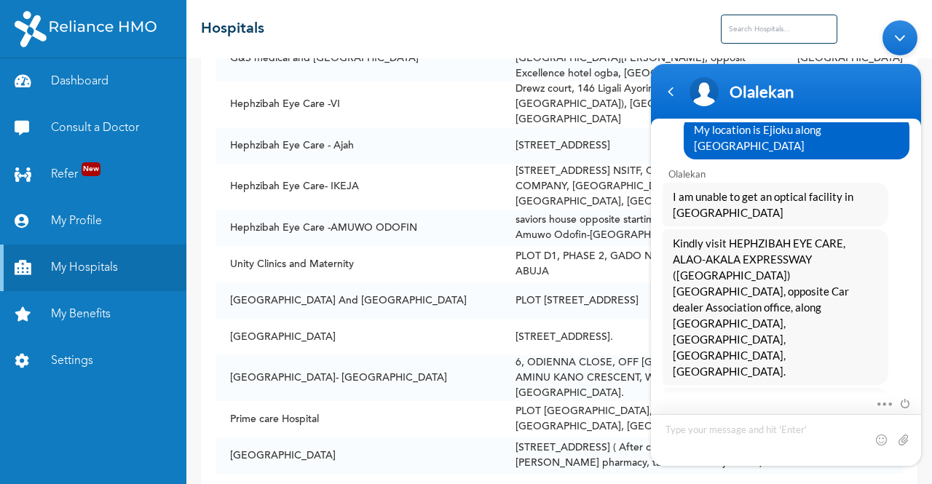
scroll to position [3062, 0]
type textarea "9"
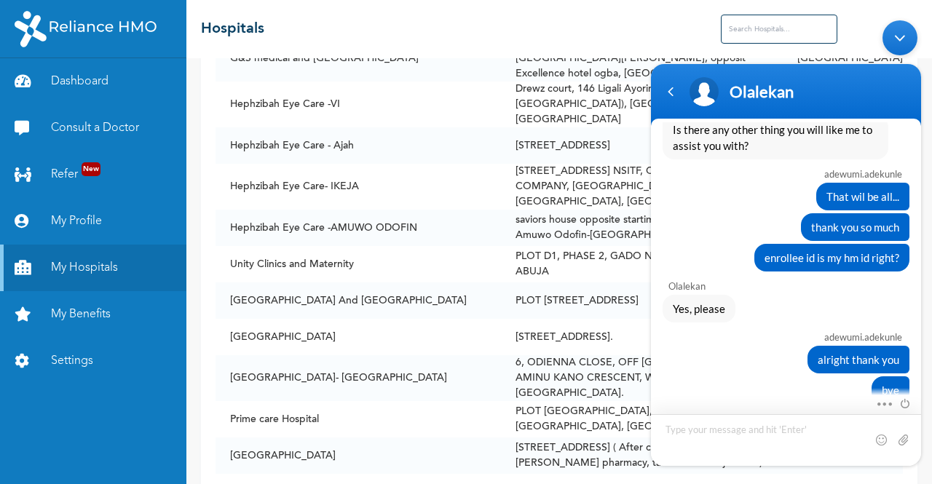
scroll to position [3977, 0]
